Goal: Information Seeking & Learning: Learn about a topic

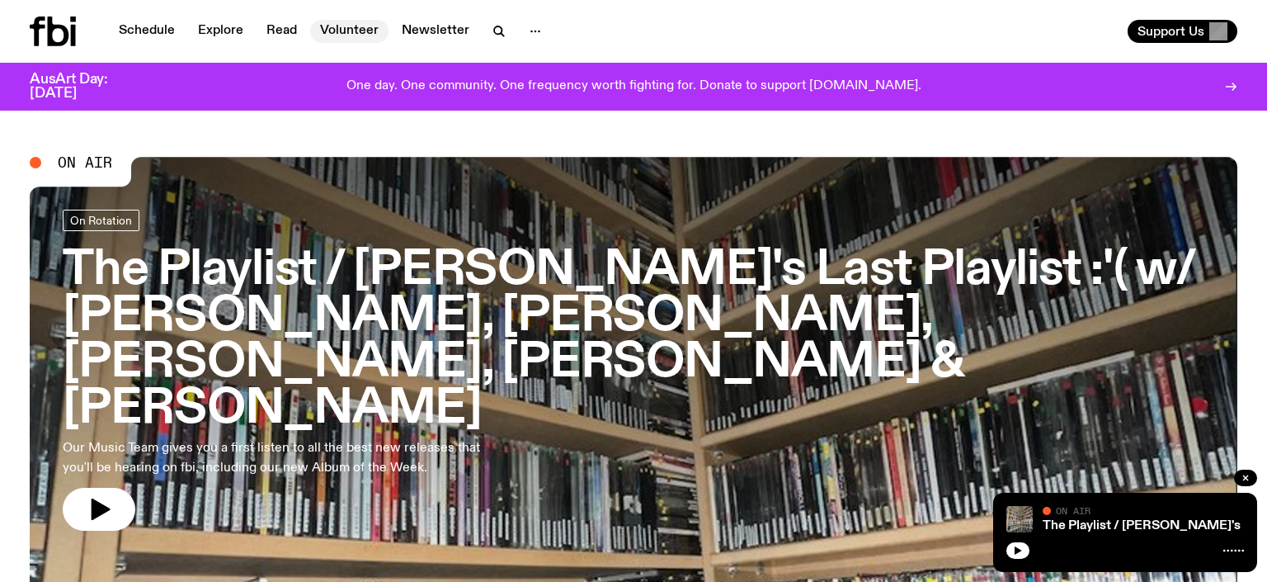
click at [361, 38] on link "Volunteer" at bounding box center [349, 31] width 78 height 23
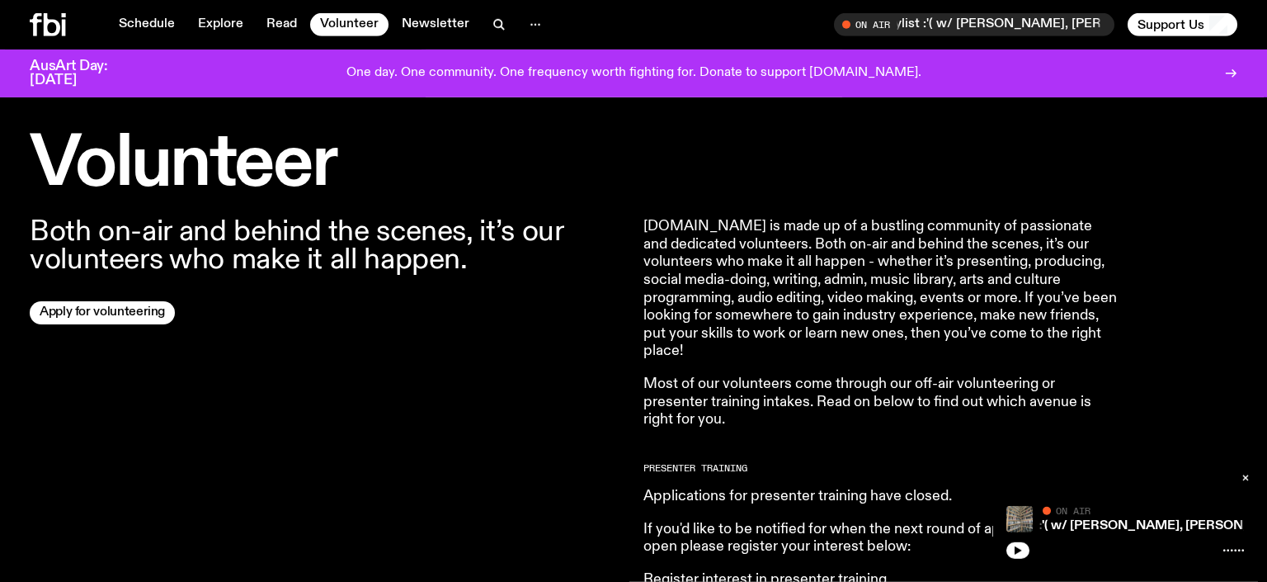
scroll to position [557, 0]
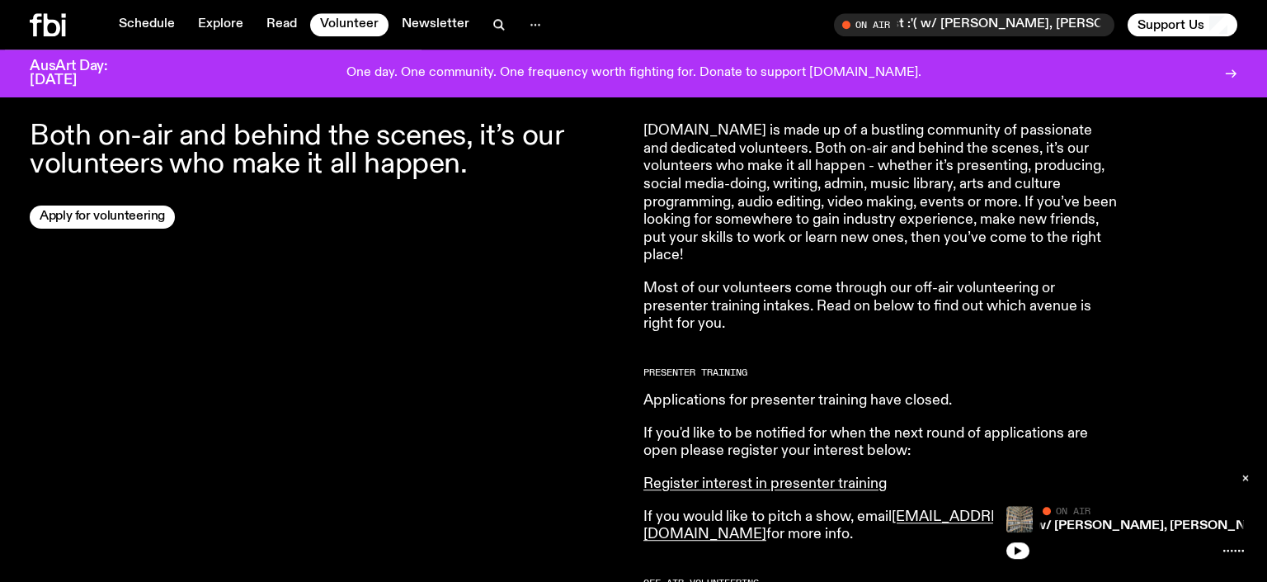
click at [938, 147] on p "[DOMAIN_NAME] is made up of a bustling community of passionate and dedicated vo…" at bounding box center [881, 193] width 475 height 143
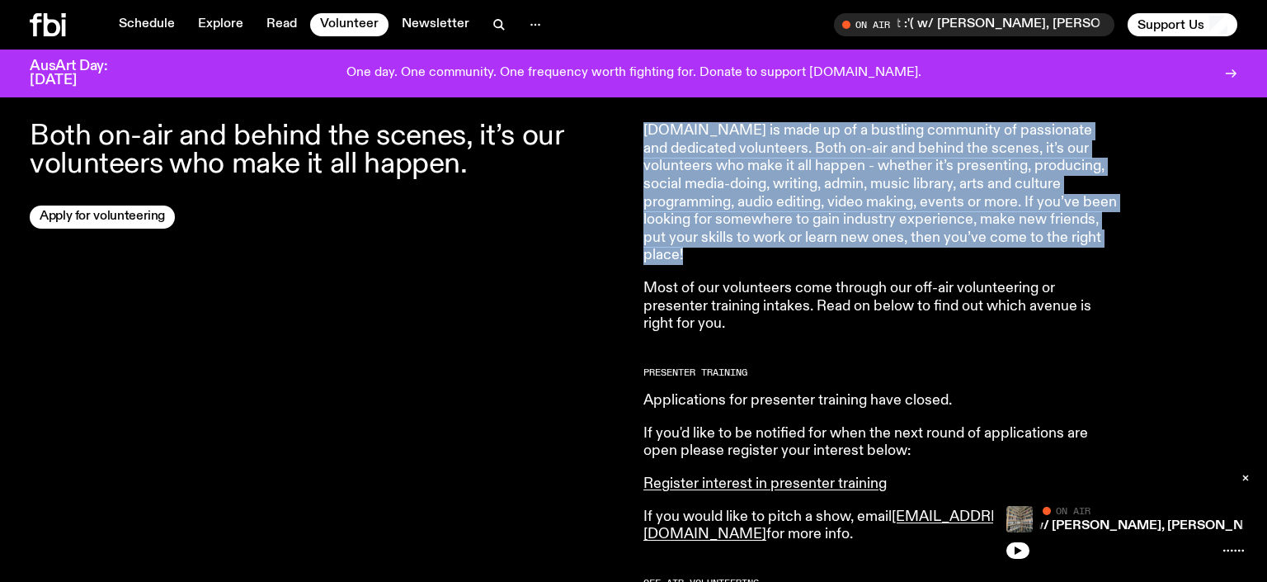
click at [938, 147] on p "[DOMAIN_NAME] is made up of a bustling community of passionate and dedicated vo…" at bounding box center [881, 193] width 475 height 143
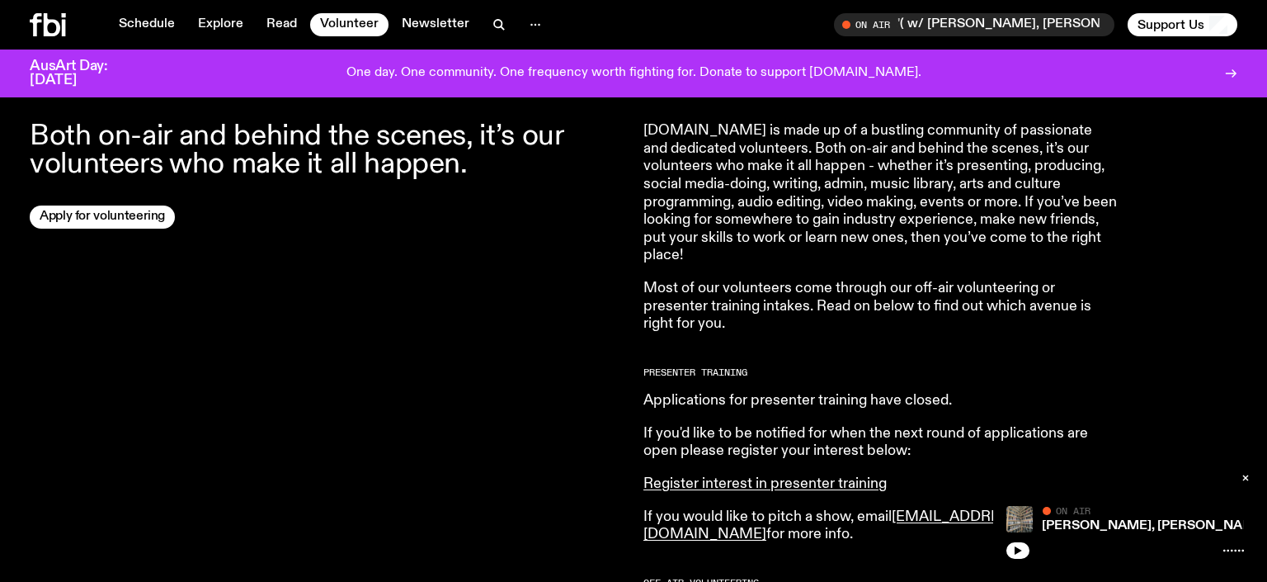
click at [938, 147] on p "[DOMAIN_NAME] is made up of a bustling community of passionate and dedicated vo…" at bounding box center [881, 193] width 475 height 143
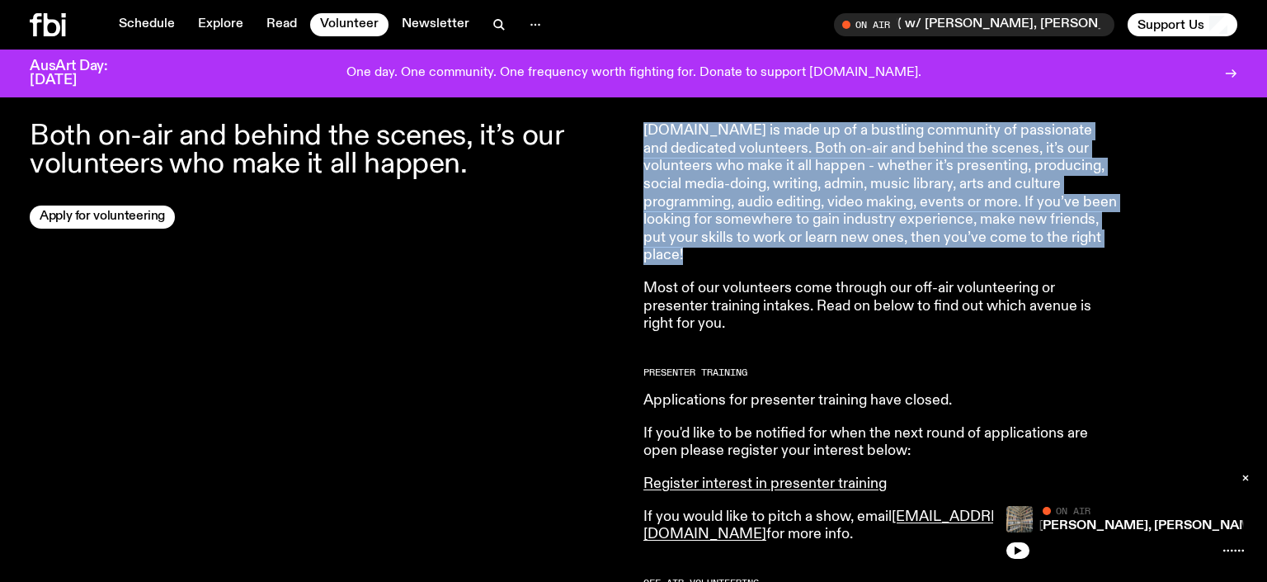
click at [938, 147] on p "[DOMAIN_NAME] is made up of a bustling community of passionate and dedicated vo…" at bounding box center [881, 193] width 475 height 143
